Goal: Task Accomplishment & Management: Manage account settings

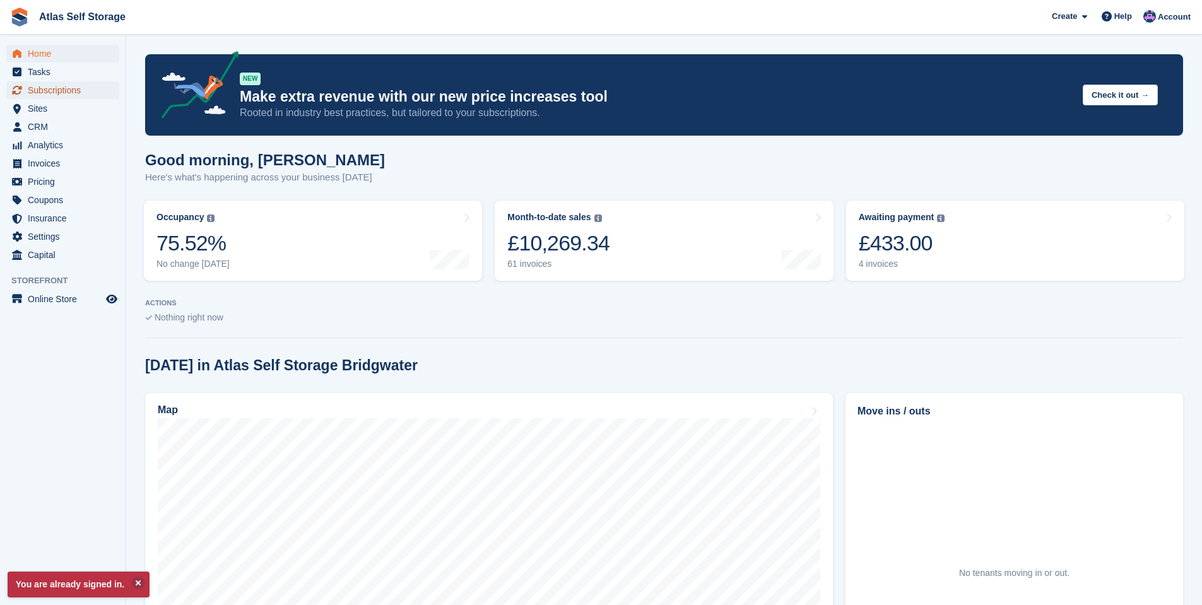
click at [70, 90] on span "Subscriptions" at bounding box center [66, 90] width 76 height 18
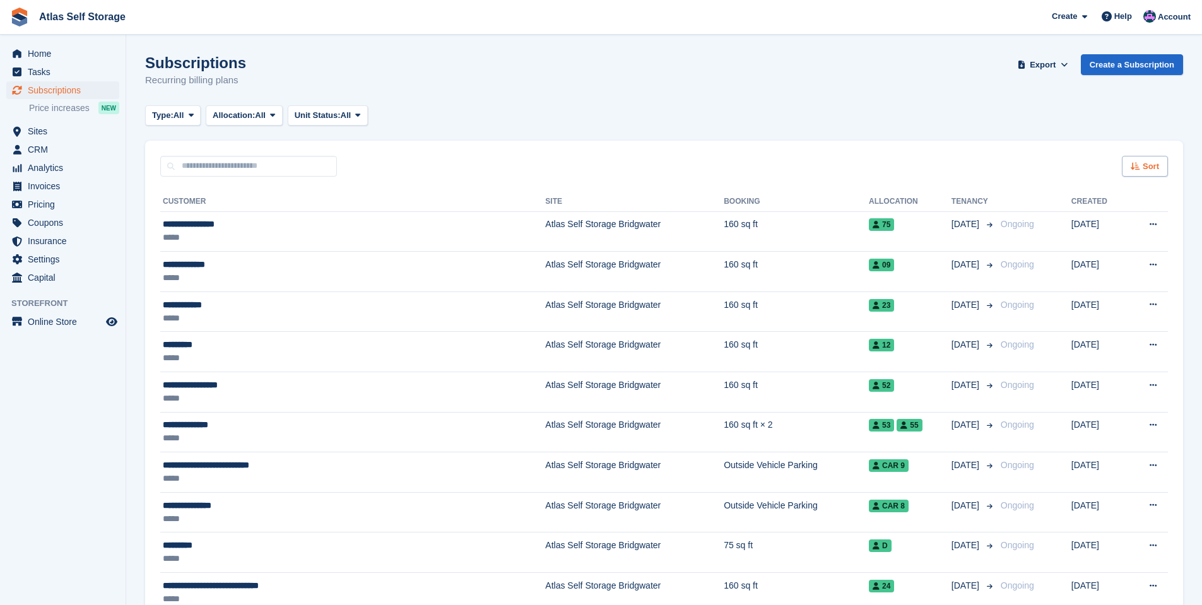
click at [1150, 166] on span "Sort" at bounding box center [1151, 166] width 16 height 13
click at [1109, 213] on span "Customer name" at bounding box center [1098, 214] width 63 height 10
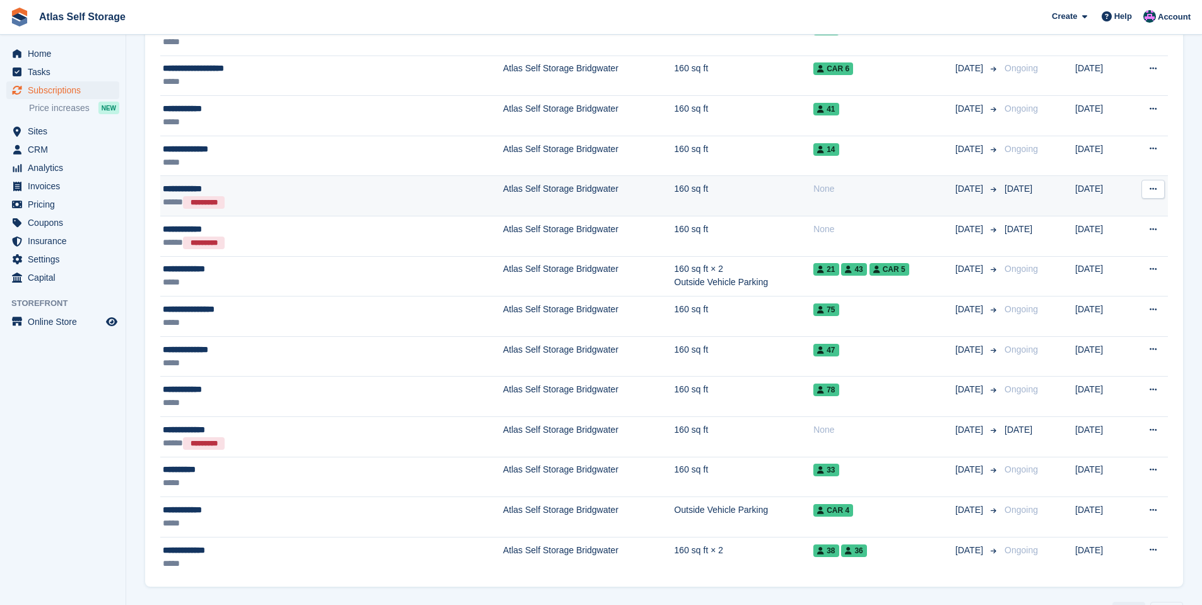
scroll to position [1675, 0]
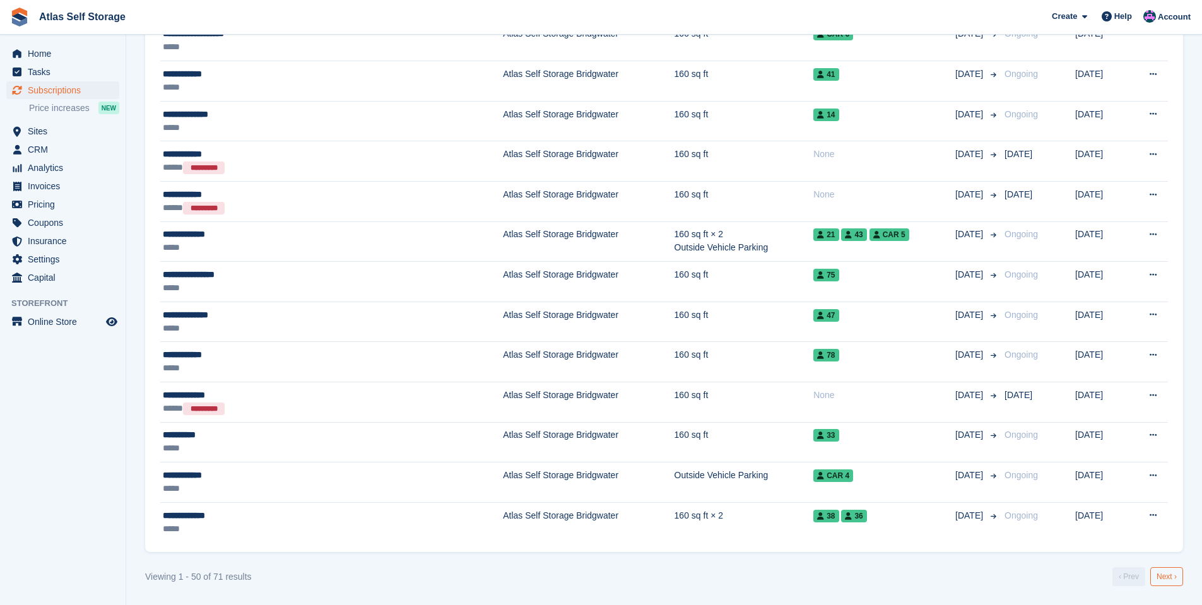
click at [1165, 579] on link "Next ›" at bounding box center [1166, 576] width 33 height 19
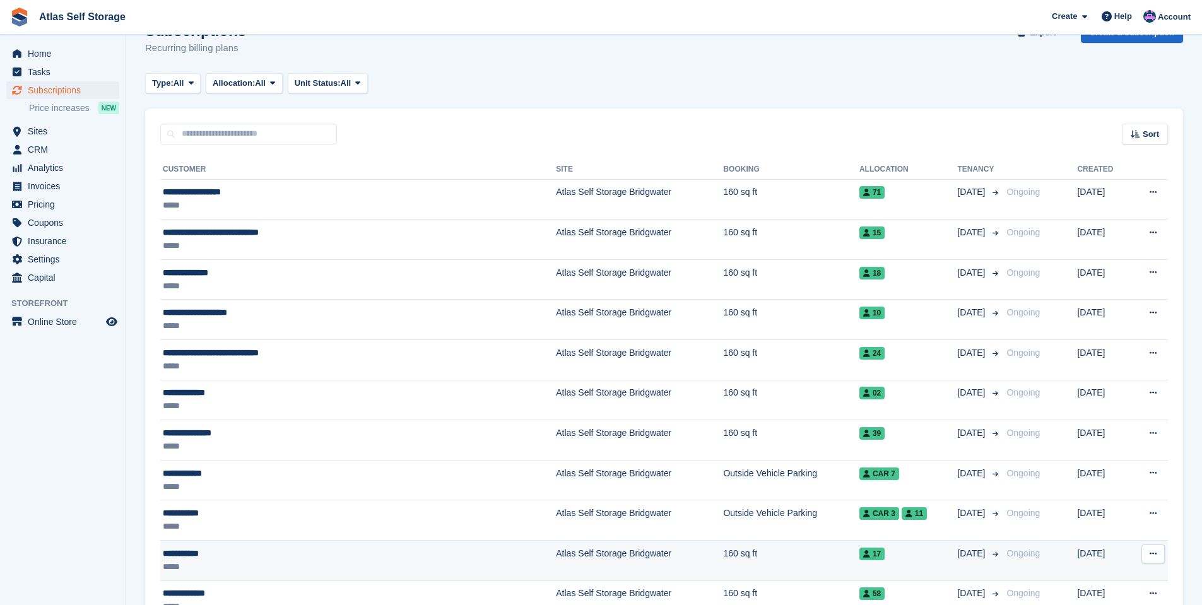
scroll to position [7, 0]
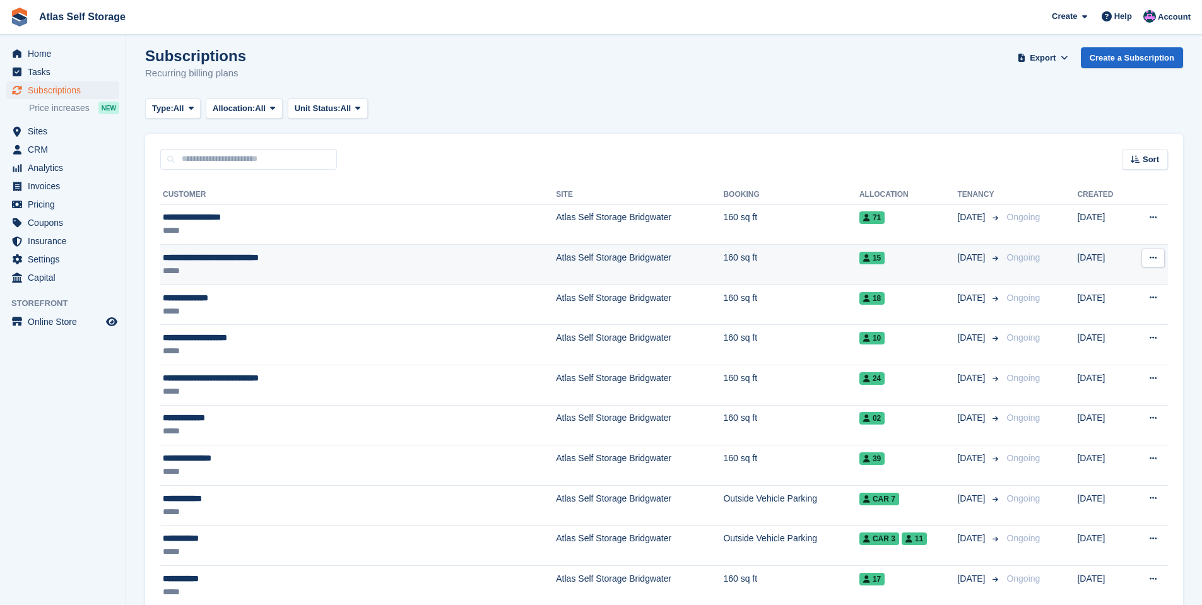
click at [298, 263] on div "**********" at bounding box center [298, 257] width 271 height 13
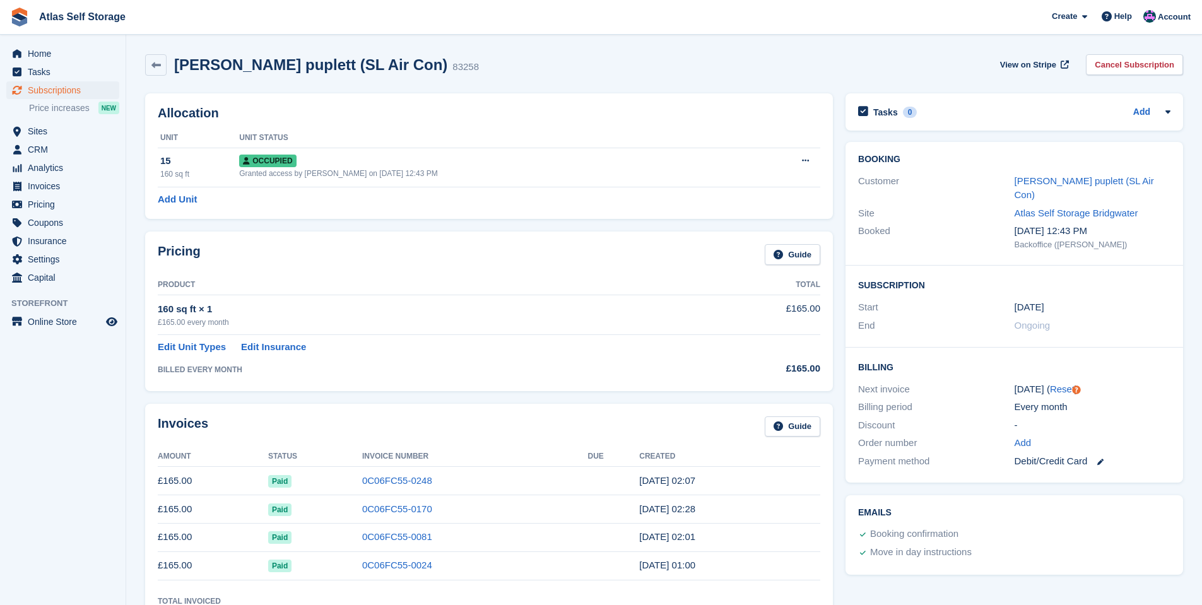
click at [1099, 454] on link at bounding box center [1095, 461] width 16 height 15
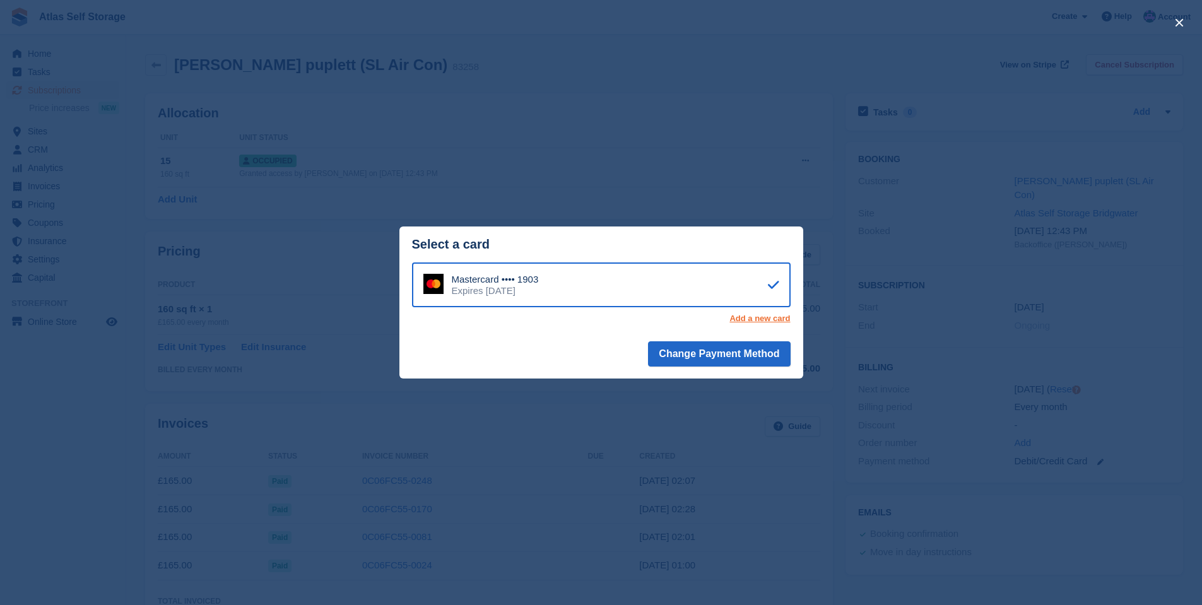
click at [771, 321] on link "Add a new card" at bounding box center [759, 319] width 61 height 10
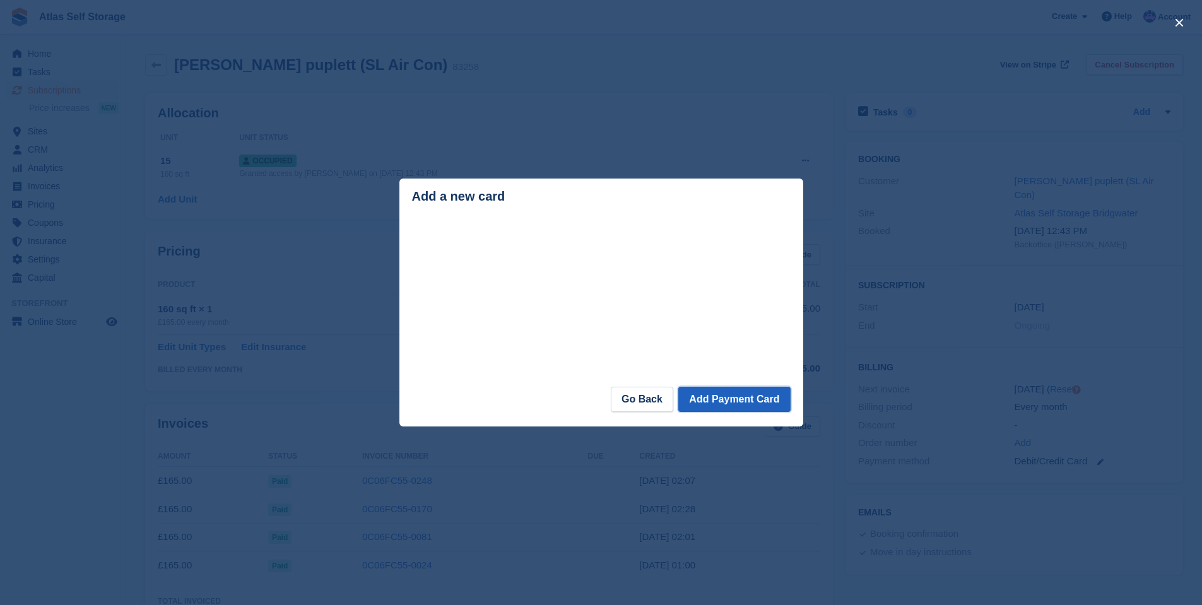
click at [733, 400] on button "Add Payment Card" at bounding box center [734, 399] width 112 height 25
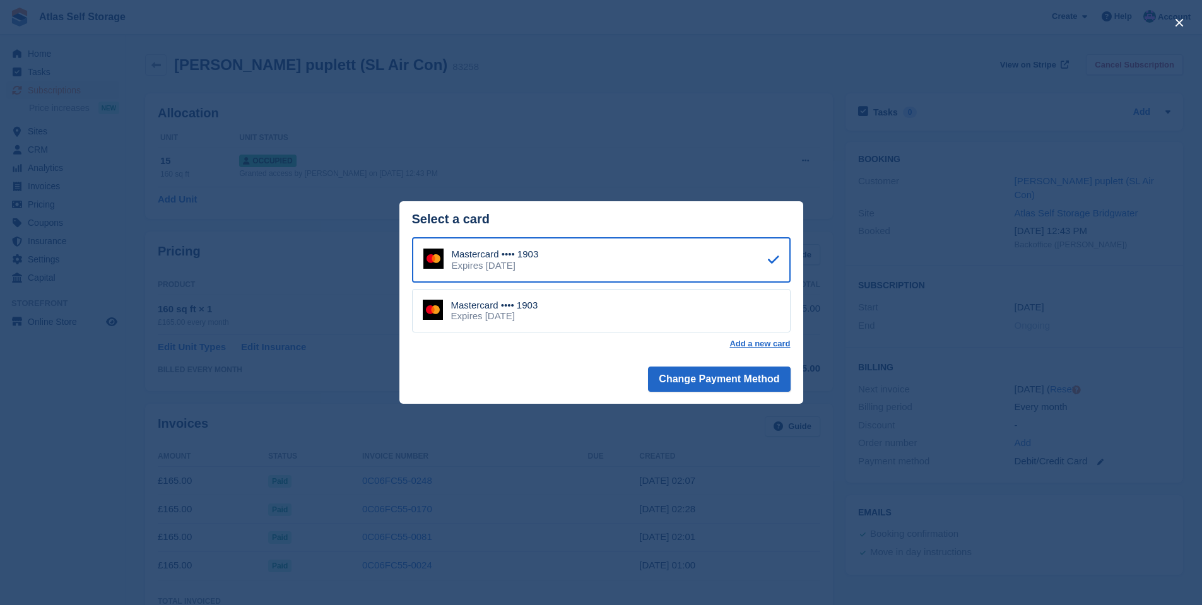
click at [733, 315] on div "Mastercard •••• 1903 Expires December 2025" at bounding box center [601, 311] width 379 height 44
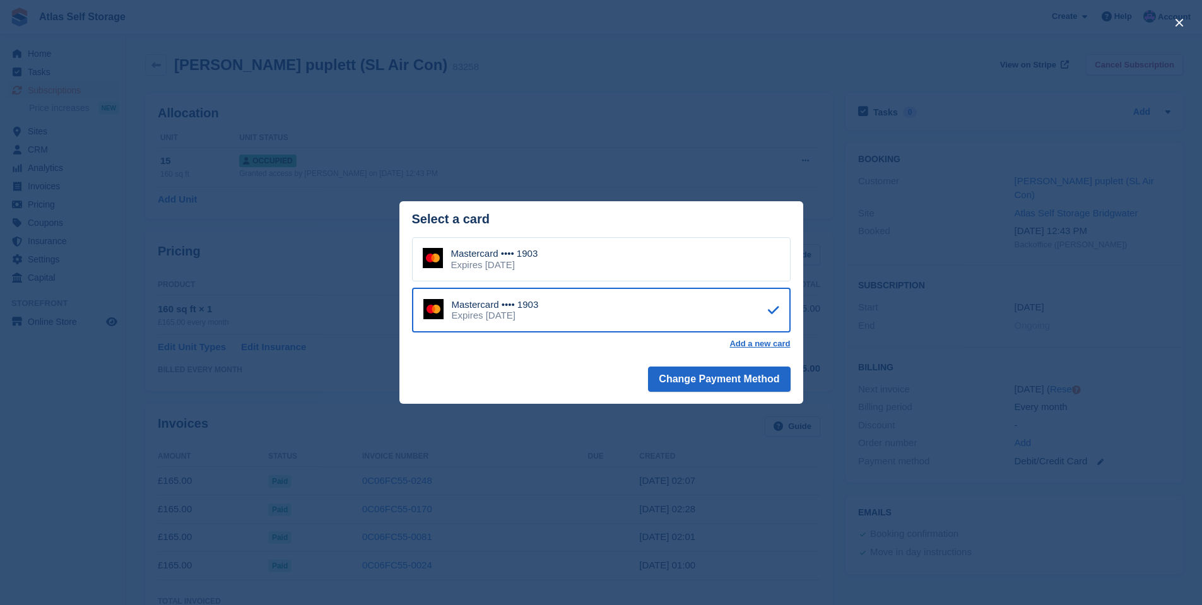
click at [599, 471] on div "close" at bounding box center [601, 302] width 1202 height 605
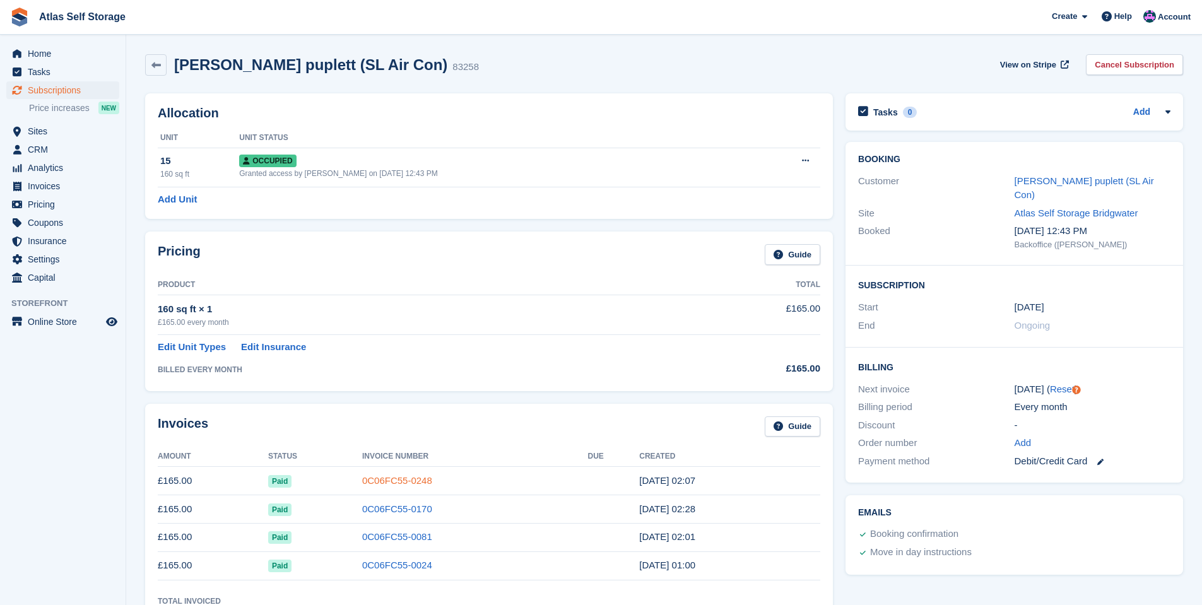
click at [387, 478] on link "0C06FC55-0248" at bounding box center [397, 480] width 70 height 11
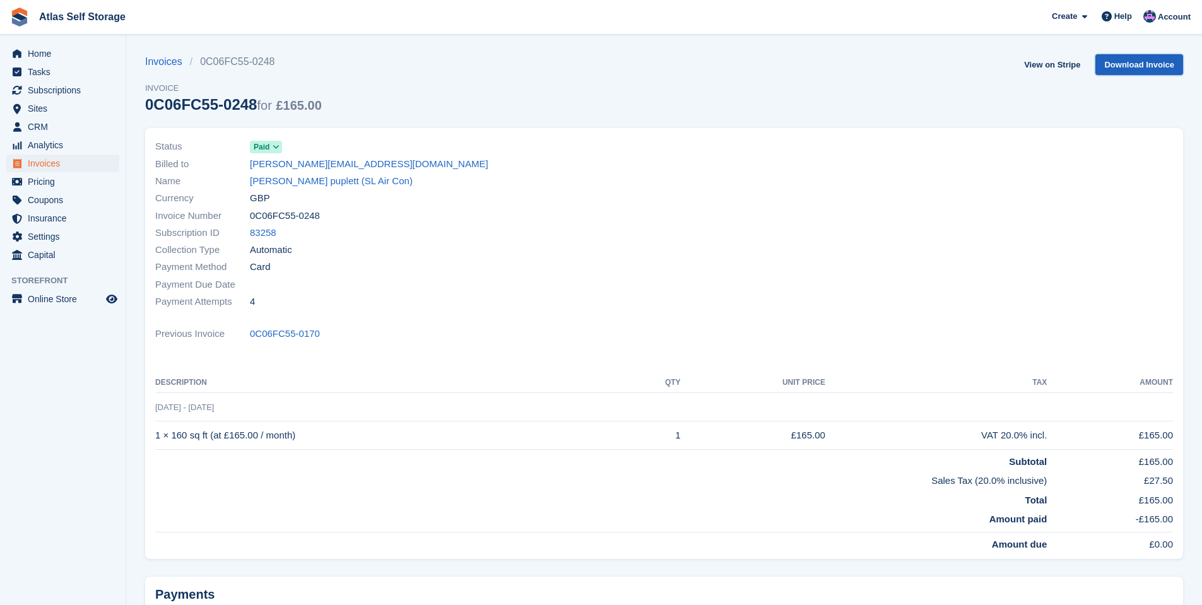
click at [1165, 64] on link "Download Invoice" at bounding box center [1139, 64] width 88 height 21
click at [45, 52] on span "Home" at bounding box center [66, 54] width 76 height 18
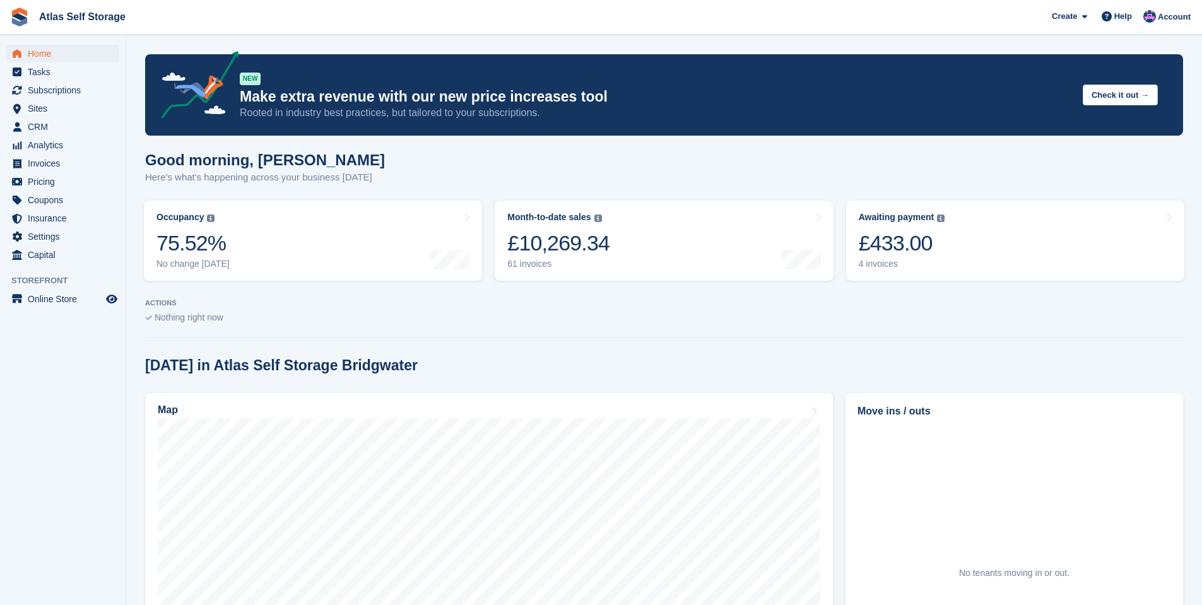
scroll to position [63, 0]
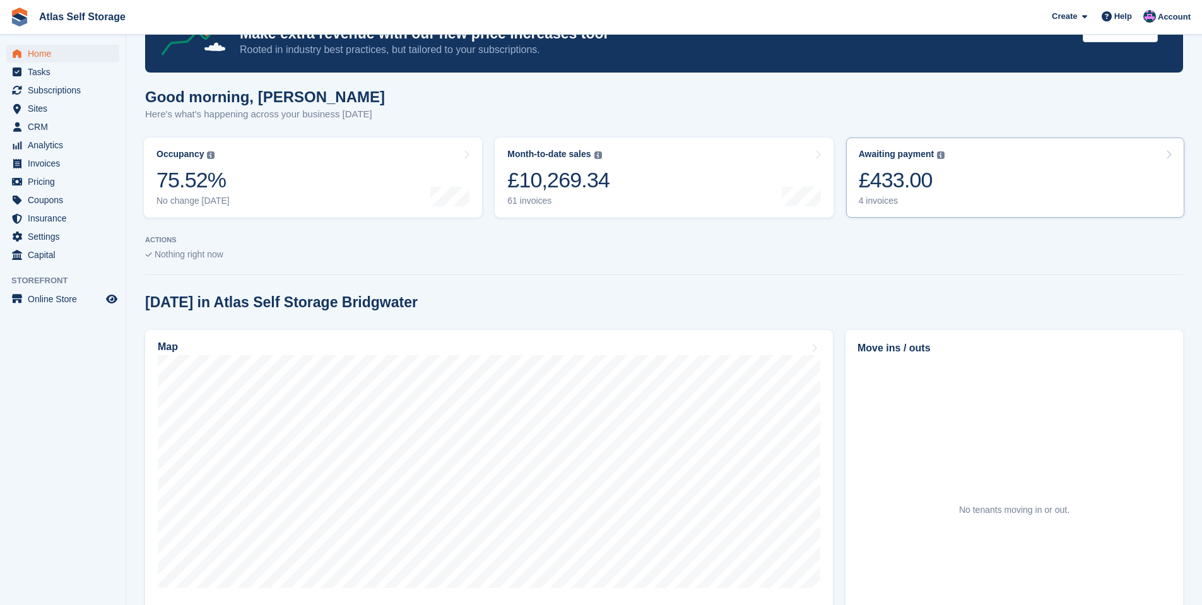
click at [881, 202] on div "4 invoices" at bounding box center [902, 201] width 86 height 11
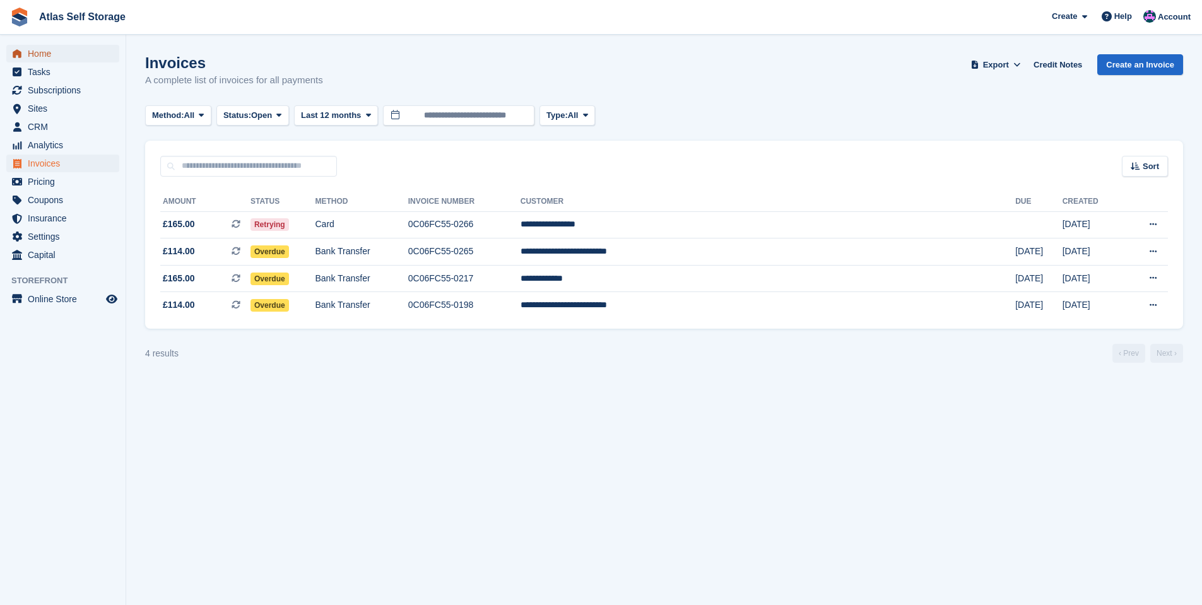
click at [38, 52] on span "Home" at bounding box center [66, 54] width 76 height 18
